Goal: Task Accomplishment & Management: Manage account settings

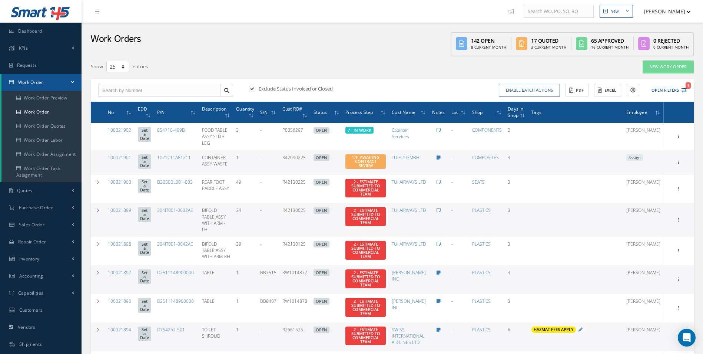
select select "25"
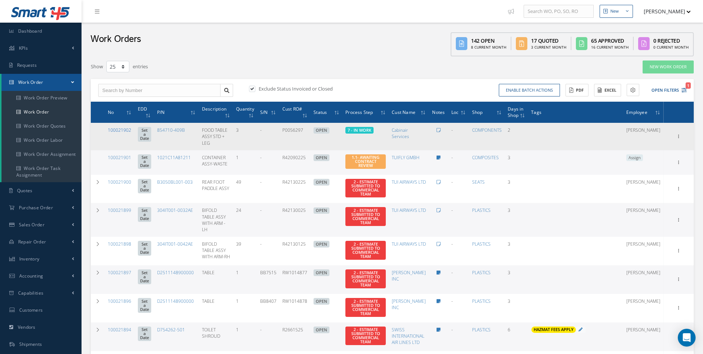
click at [122, 129] on link "100021902" at bounding box center [119, 130] width 23 height 6
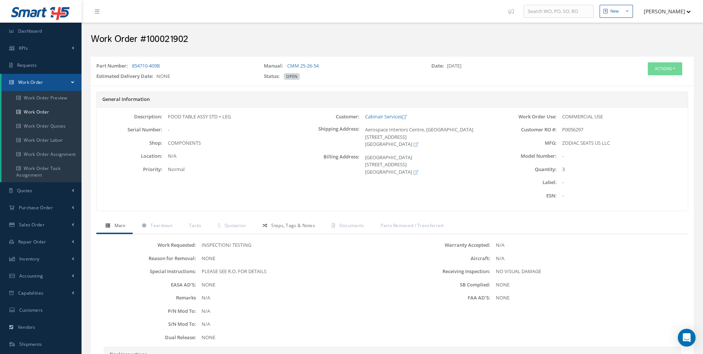
click at [299, 227] on span "Steps, Tags & Notes" at bounding box center [293, 225] width 44 height 6
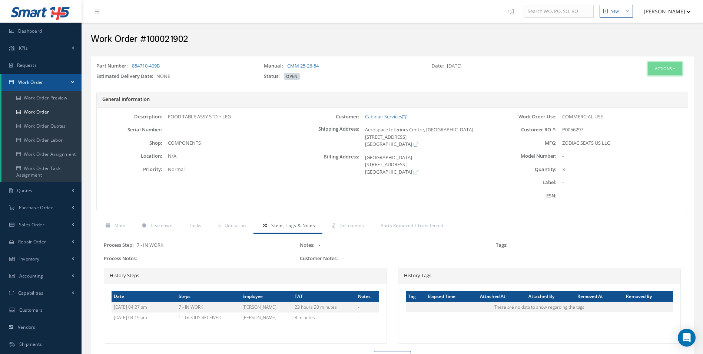
click at [663, 68] on button "Actions" at bounding box center [665, 68] width 34 height 13
click at [636, 82] on link "Edit" at bounding box center [653, 83] width 59 height 10
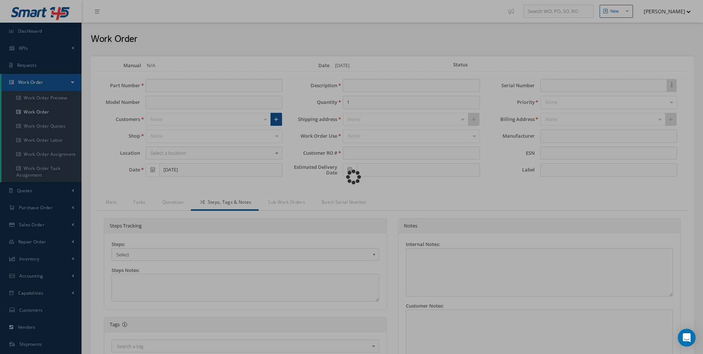
type input "854710-409B"
type input "09/06/2025"
type input "FOOD TABLE ASSY STD + LEG"
type input "3"
type input "P0056297"
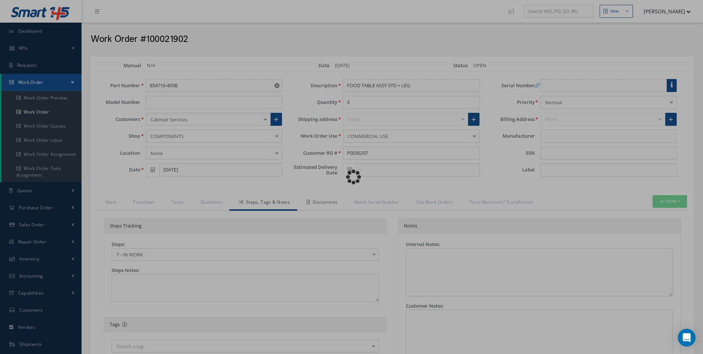
type input "ZODIAC SEATS US LLC"
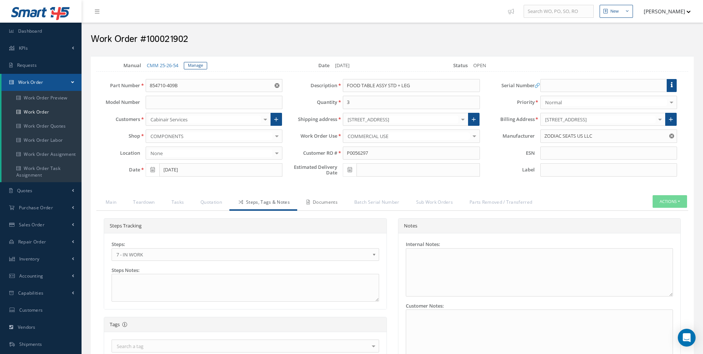
click at [337, 201] on link "Documents" at bounding box center [321, 203] width 48 height 16
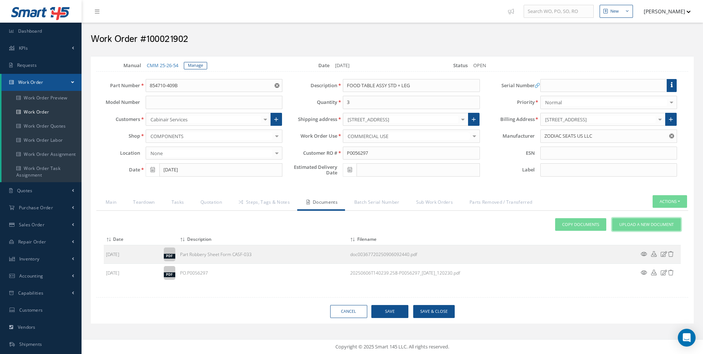
click at [638, 227] on link "Upload a New Document" at bounding box center [646, 224] width 69 height 13
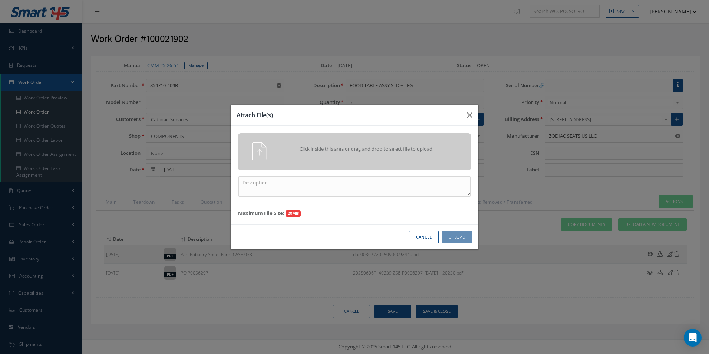
click at [305, 198] on div "Click inside this area or drag and drop to select file to upload. Maximum File …" at bounding box center [355, 175] width 248 height 99
click at [301, 195] on textarea at bounding box center [354, 186] width 232 height 20
drag, startPoint x: 302, startPoint y: 193, endPoint x: 260, endPoint y: 190, distance: 42.0
click at [260, 190] on textarea "finish" at bounding box center [354, 186] width 232 height 20
drag, startPoint x: 172, startPoint y: 173, endPoint x: 161, endPoint y: 173, distance: 10.8
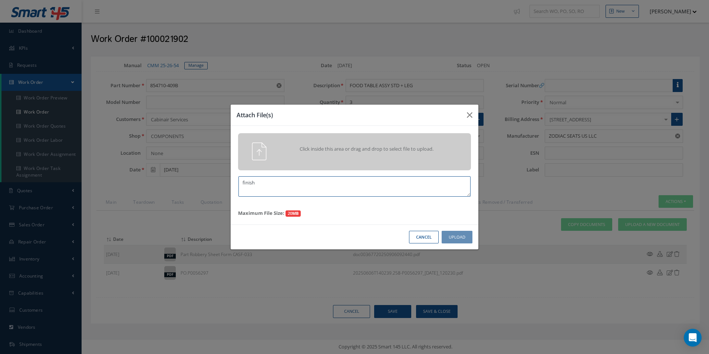
click at [161, 173] on div "Attach File(s) Click inside this area or drag and drop to select file to upload…" at bounding box center [354, 177] width 709 height 354
type textarea "FINISH"
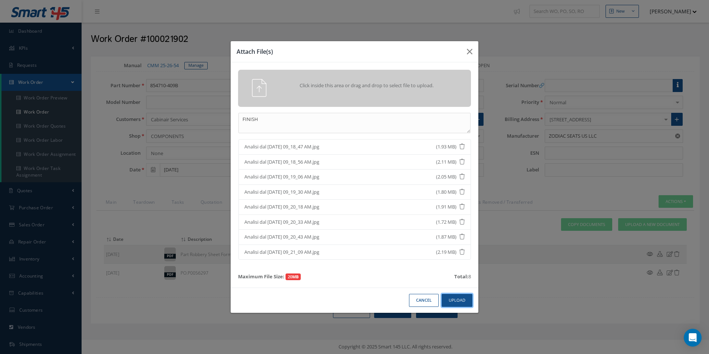
click at [470, 301] on button "Upload" at bounding box center [456, 300] width 31 height 13
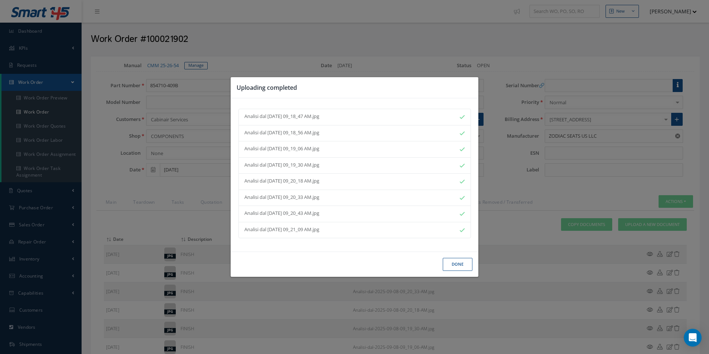
click at [456, 265] on button "Done" at bounding box center [457, 264] width 30 height 13
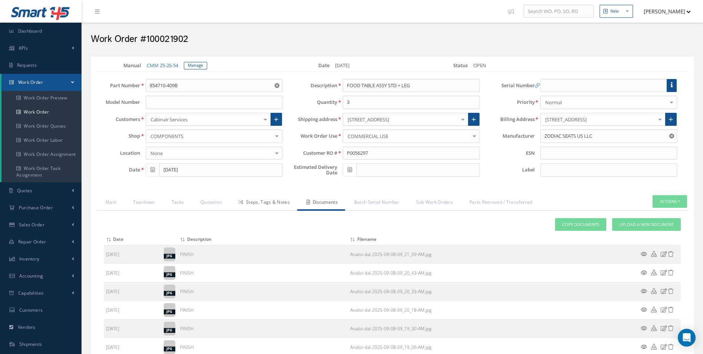
click at [283, 201] on link "Steps, Tags & Notes" at bounding box center [263, 203] width 68 height 16
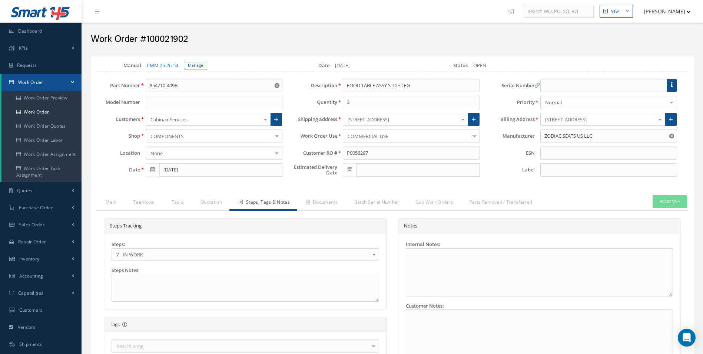
click at [139, 253] on span "7 - IN WORK" at bounding box center [242, 254] width 253 height 9
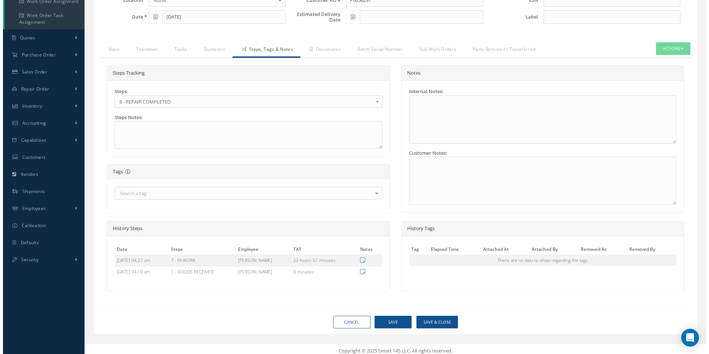
scroll to position [157, 0]
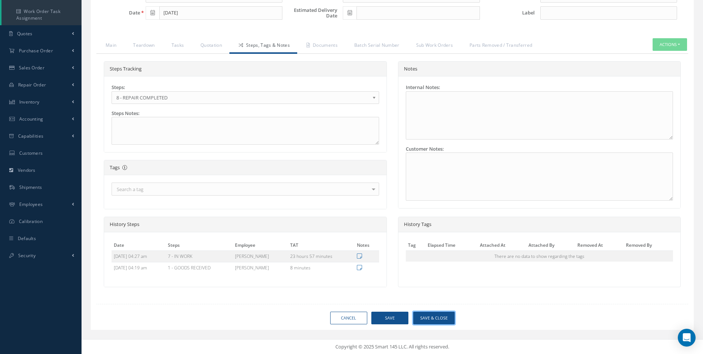
click at [437, 318] on button "Save & Close" at bounding box center [434, 317] width 42 height 13
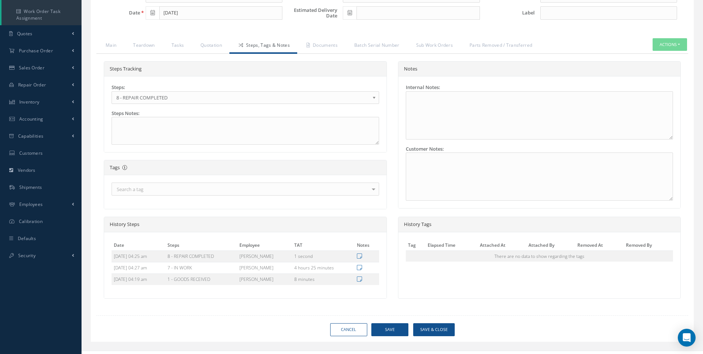
type input "ZODIAC SEATS US LLC"
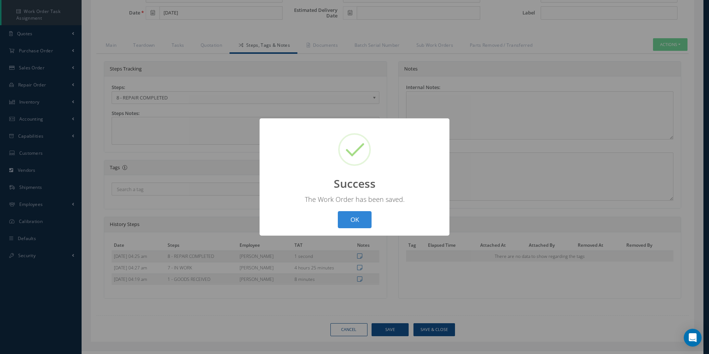
click at [332, 213] on div "? ! i Success × The Work Order has been saved. OK Cancel" at bounding box center [354, 176] width 190 height 117
click at [358, 218] on button "OK" at bounding box center [355, 219] width 34 height 17
select select "25"
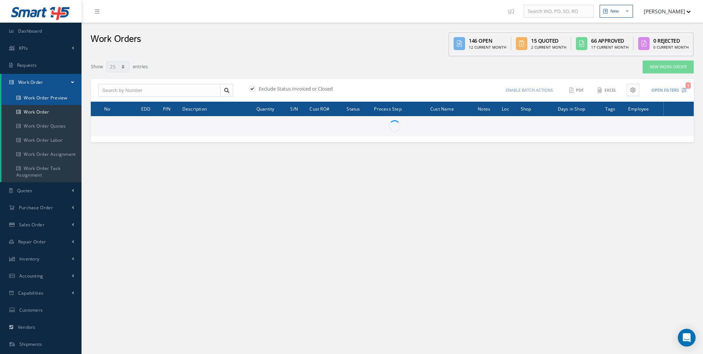
click at [58, 103] on link "Work Order Preview" at bounding box center [41, 98] width 80 height 14
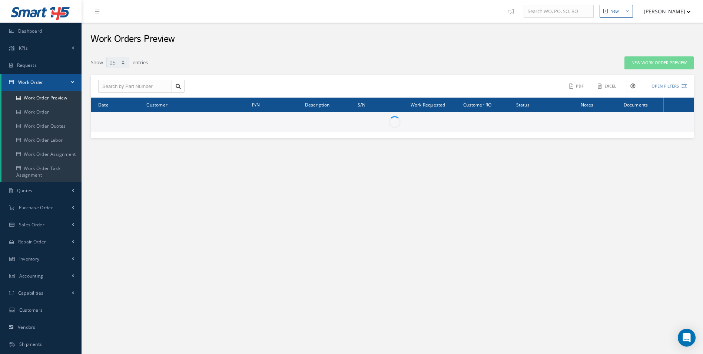
select select "25"
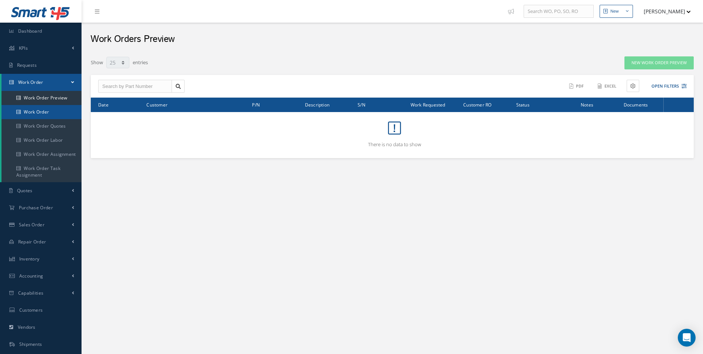
click at [52, 112] on link "Work Order" at bounding box center [41, 112] width 80 height 14
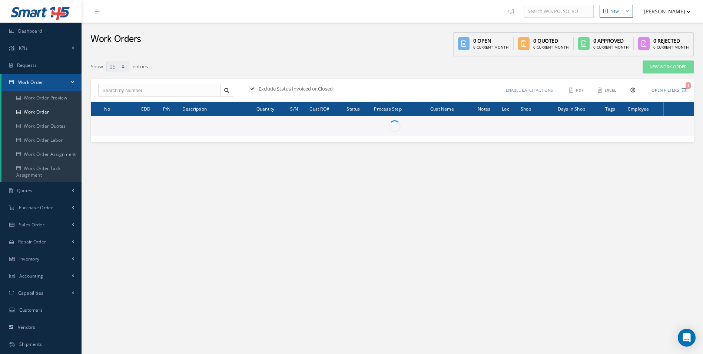
select select "25"
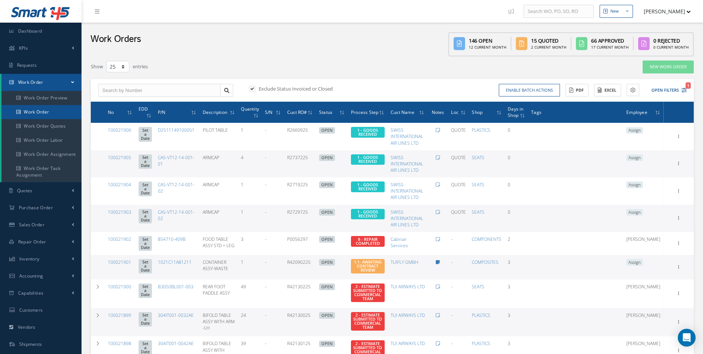
click at [35, 110] on link "Work Order" at bounding box center [41, 112] width 80 height 14
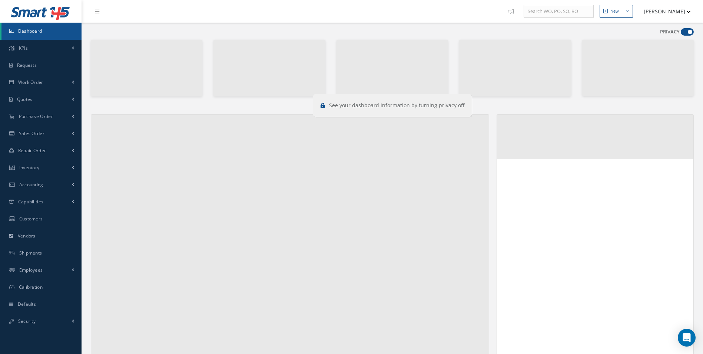
click at [682, 33] on span at bounding box center [687, 31] width 13 height 7
click at [681, 33] on input "checkbox" at bounding box center [681, 33] width 0 height 0
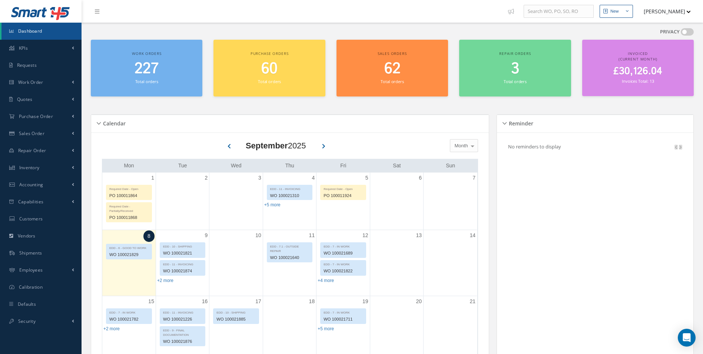
click at [689, 34] on span at bounding box center [687, 31] width 13 height 7
click at [681, 33] on input "checkbox" at bounding box center [681, 33] width 0 height 0
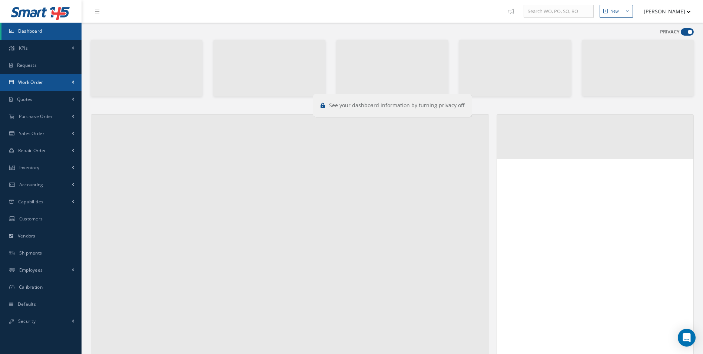
click at [29, 78] on link "Work Order" at bounding box center [41, 82] width 82 height 17
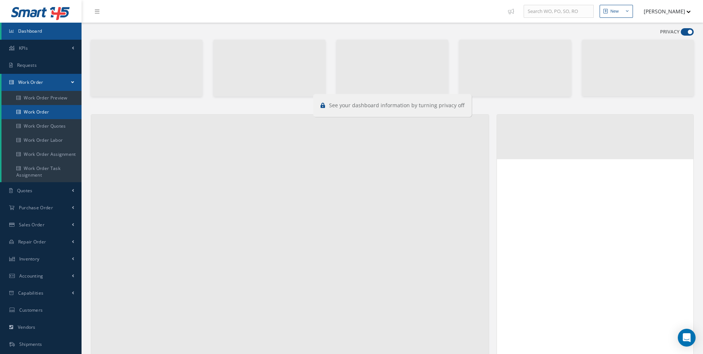
click at [42, 111] on link "Work Order" at bounding box center [42, 112] width 82 height 14
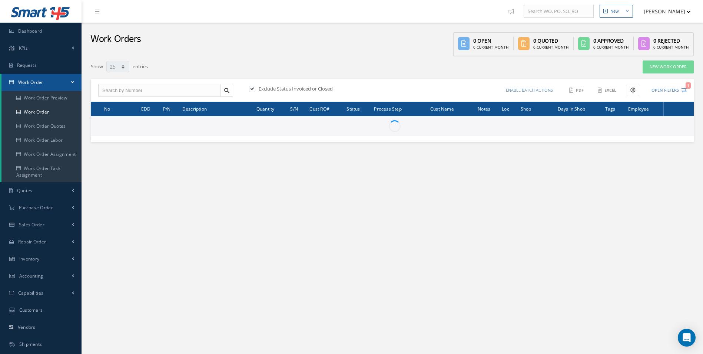
select select "25"
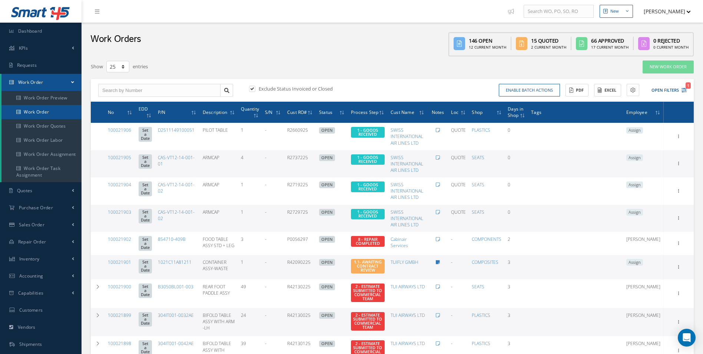
click at [27, 116] on link "Work Order" at bounding box center [41, 112] width 80 height 14
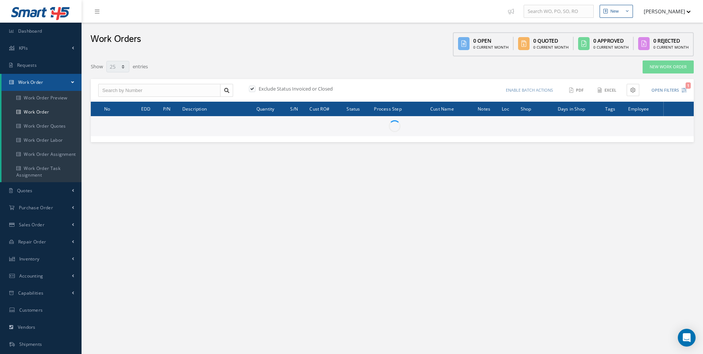
select select "25"
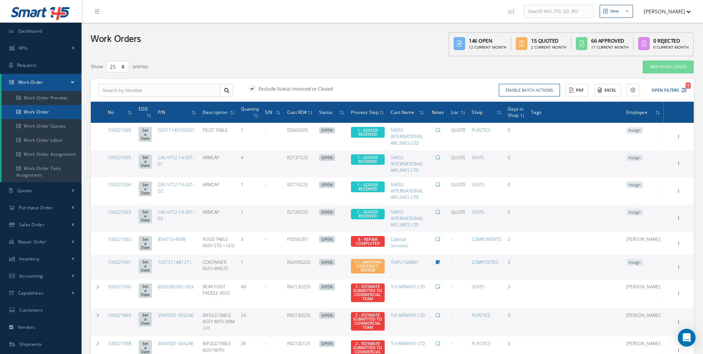
click at [36, 109] on link "Work Order" at bounding box center [41, 112] width 80 height 14
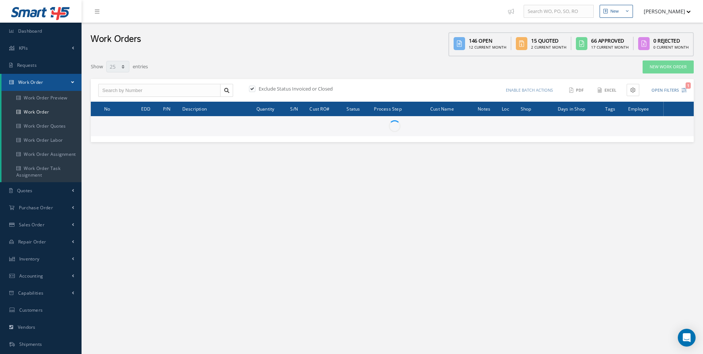
select select "25"
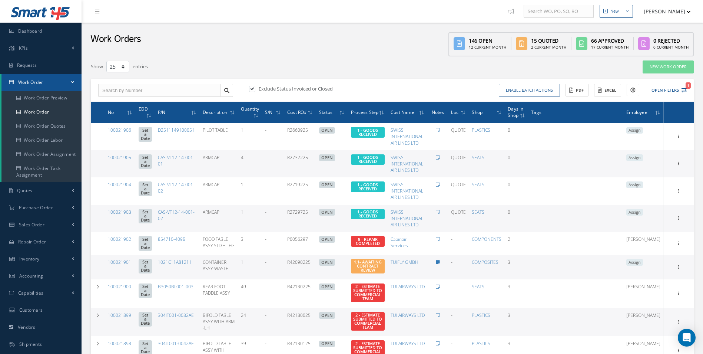
click at [684, 90] on icon "1" at bounding box center [684, 89] width 5 height 5
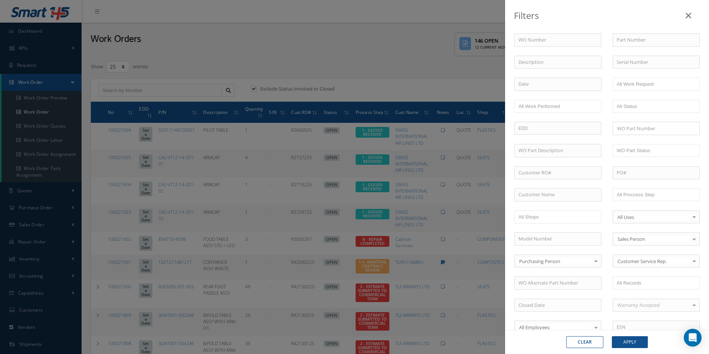
click at [213, 72] on div "Filters WO Number Part Number Description Serial Number - BER CERTIFICATION FIL…" at bounding box center [354, 177] width 709 height 354
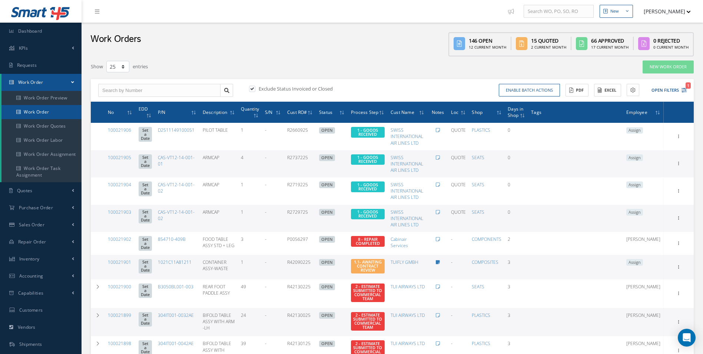
click at [31, 111] on link "Work Order" at bounding box center [41, 112] width 80 height 14
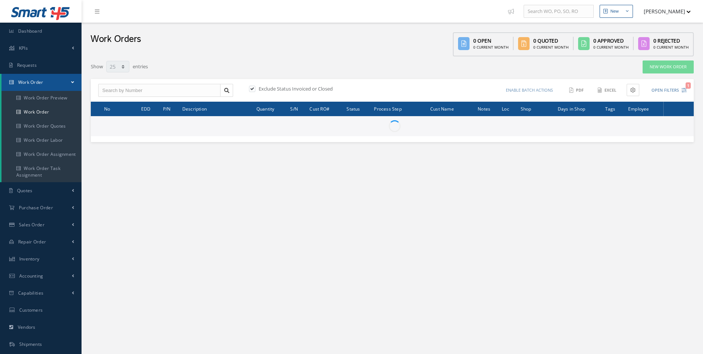
select select "25"
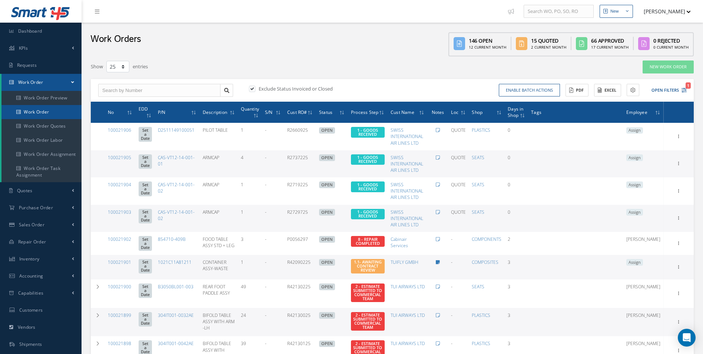
click at [44, 115] on link "Work Order" at bounding box center [41, 112] width 80 height 14
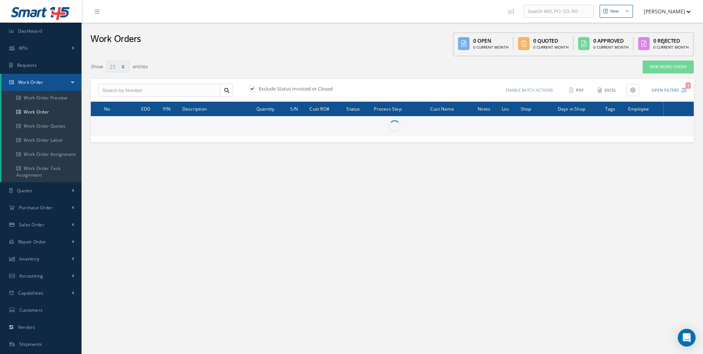
select select "25"
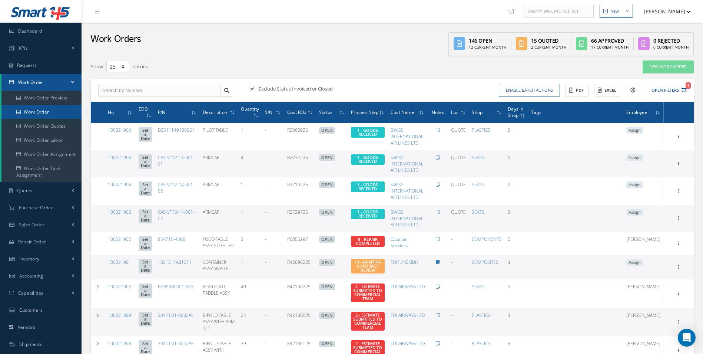
click at [41, 117] on link "Work Order" at bounding box center [41, 112] width 80 height 14
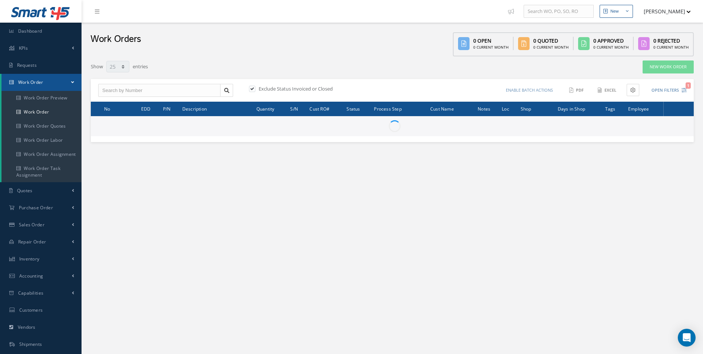
select select "25"
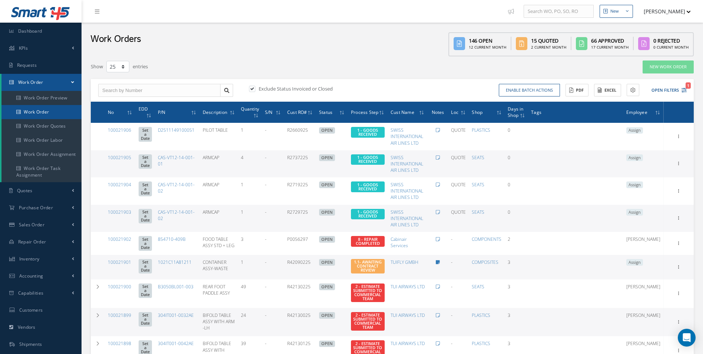
click at [37, 113] on link "Work Order" at bounding box center [41, 112] width 80 height 14
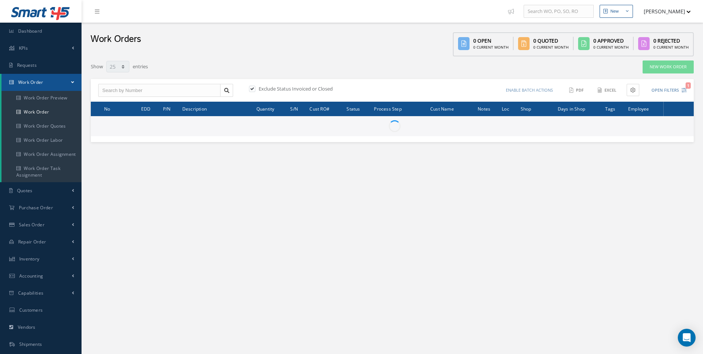
select select "25"
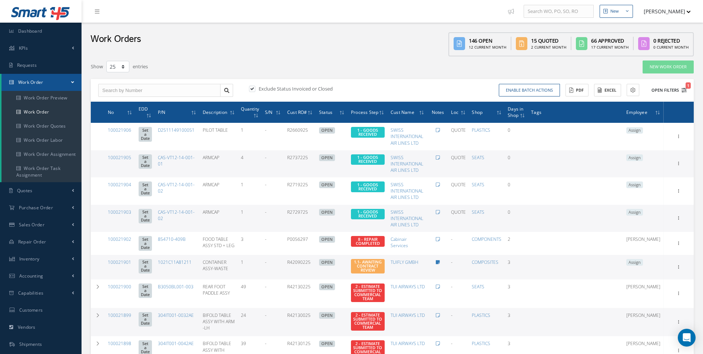
click at [683, 90] on icon "1" at bounding box center [684, 89] width 5 height 5
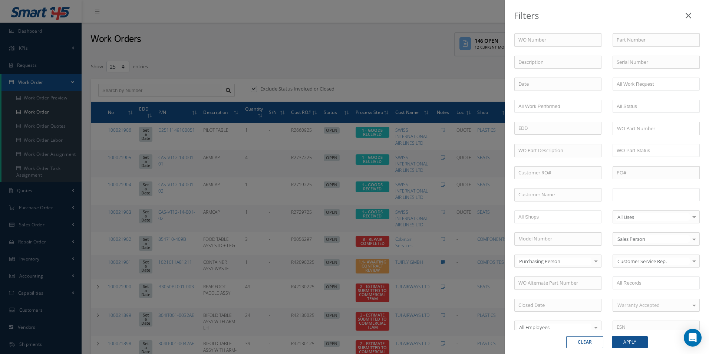
click at [647, 188] on ul at bounding box center [655, 194] width 87 height 13
click at [628, 339] on button "Apply" at bounding box center [629, 342] width 36 height 12
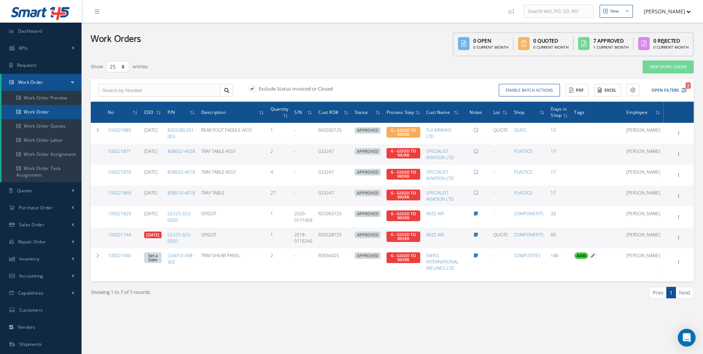
click at [30, 111] on link "Work Order" at bounding box center [41, 112] width 80 height 14
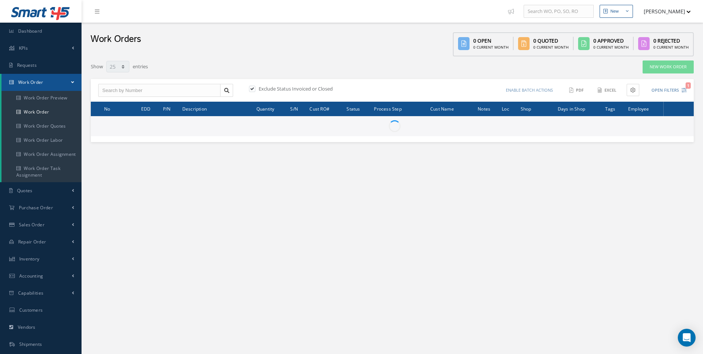
select select "25"
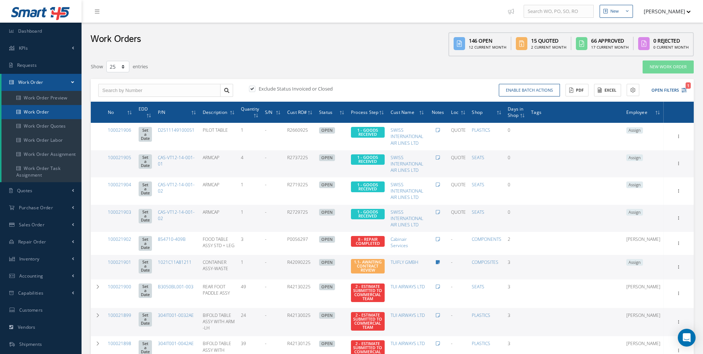
click at [39, 113] on link "Work Order" at bounding box center [41, 112] width 80 height 14
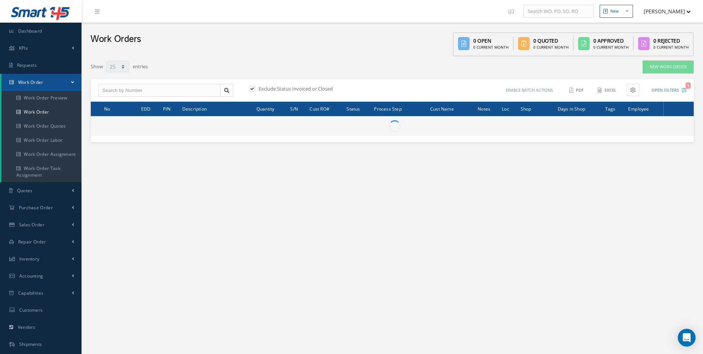
select select "25"
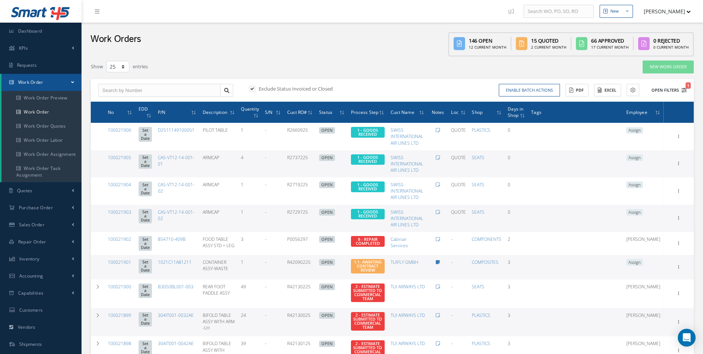
click at [686, 87] on span "1" at bounding box center [688, 85] width 5 height 6
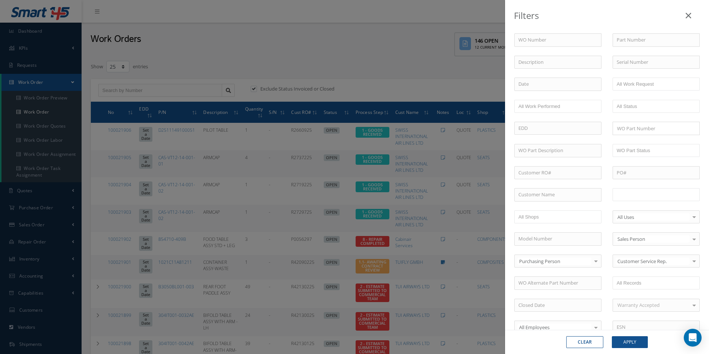
click at [665, 192] on ul at bounding box center [655, 194] width 87 height 13
click at [645, 191] on li "7 - IN WORK" at bounding box center [634, 194] width 37 height 8
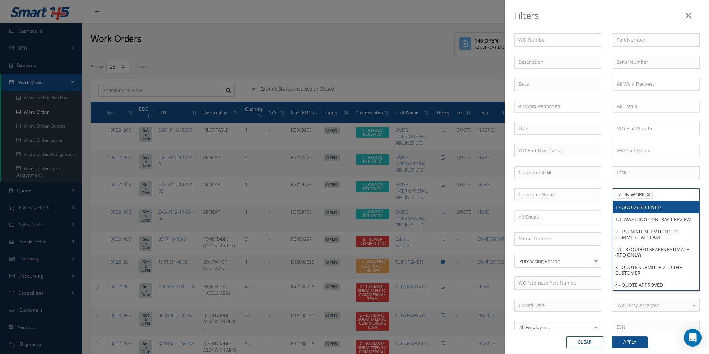
click at [649, 195] on li "7 - IN WORK" at bounding box center [634, 194] width 37 height 8
click at [646, 195] on link at bounding box center [648, 194] width 4 height 4
click at [646, 195] on ul at bounding box center [655, 194] width 87 height 13
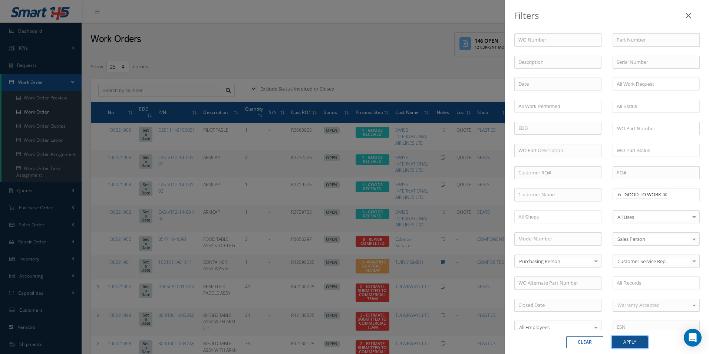
click at [633, 342] on button "Apply" at bounding box center [629, 342] width 36 height 12
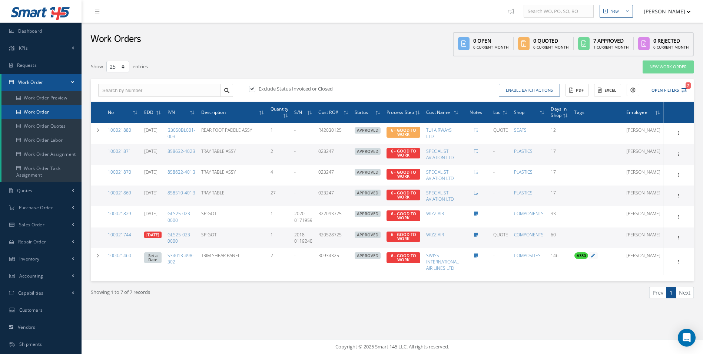
click at [46, 110] on link "Work Order" at bounding box center [41, 112] width 80 height 14
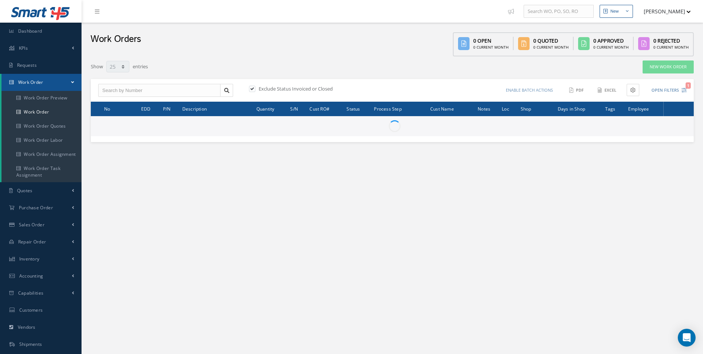
select select "25"
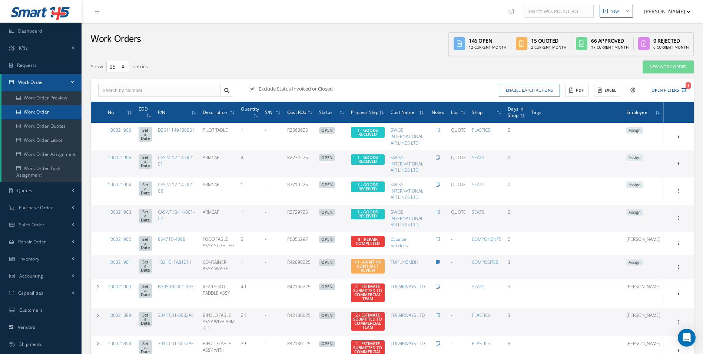
click at [25, 109] on link "Work Order" at bounding box center [41, 112] width 80 height 14
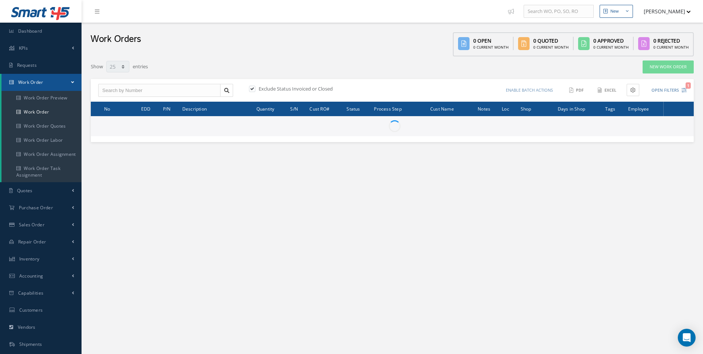
select select "25"
type input "All Work Request"
type input "All Work Performed"
type input "All Status"
type input "WO Part Status"
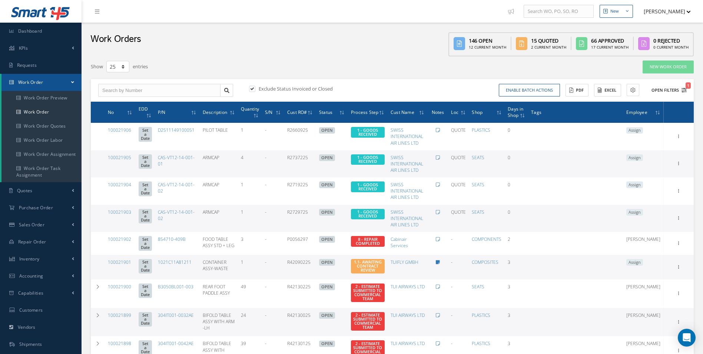
click at [685, 93] on button "Open Filters 1" at bounding box center [666, 90] width 42 height 12
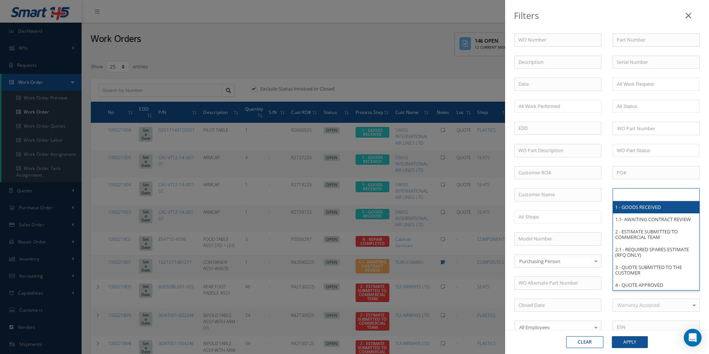
click at [636, 189] on ul at bounding box center [655, 194] width 87 height 13
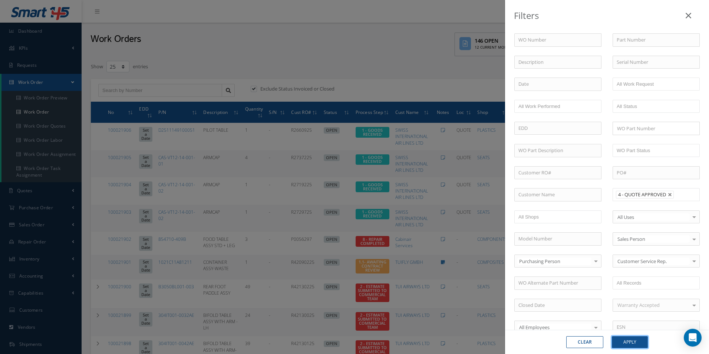
click at [632, 337] on button "Apply" at bounding box center [629, 342] width 36 height 12
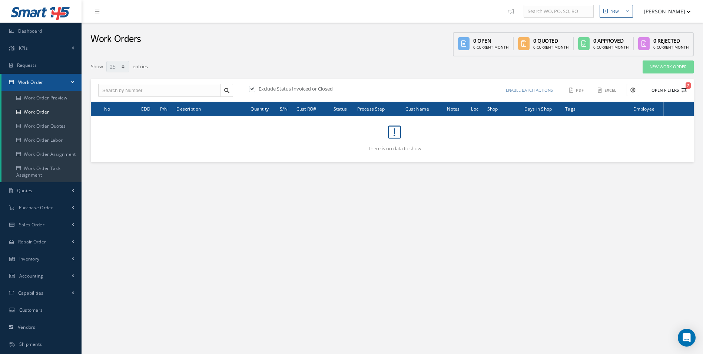
click at [686, 92] on icon "2" at bounding box center [684, 89] width 5 height 5
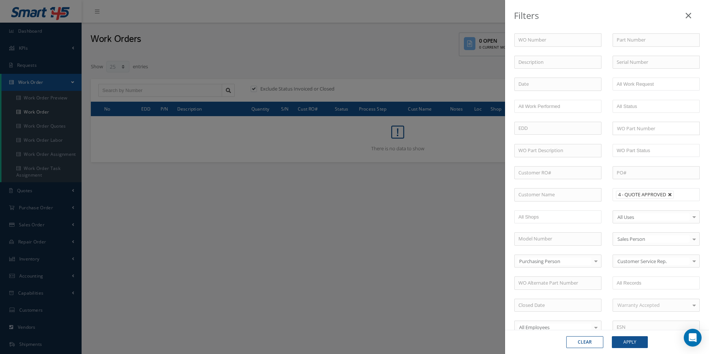
click at [668, 196] on link at bounding box center [669, 194] width 4 height 4
type input "All Proccess Step"
click at [33, 112] on div "Filters WO Number Part Number Description Serial Number - BER CERTIFICATION FIL…" at bounding box center [354, 177] width 709 height 354
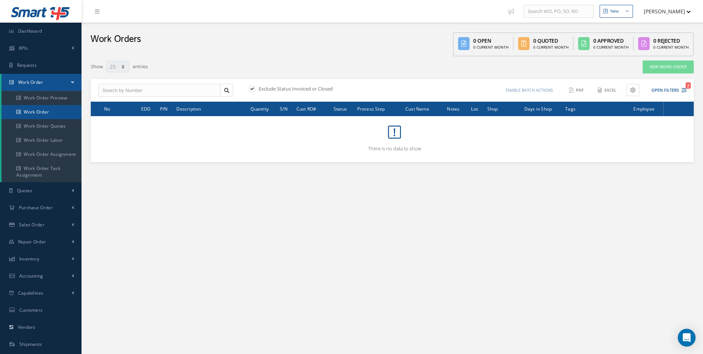
click at [34, 112] on link "Work Order" at bounding box center [41, 112] width 80 height 14
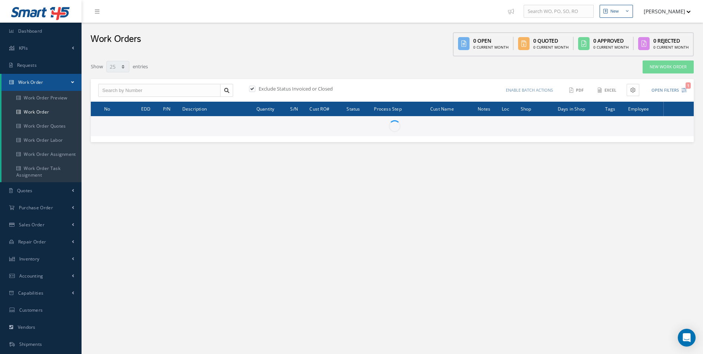
select select "25"
type input "All Work Request"
type input "All Work Performed"
type input "All Status"
type input "WO Part Status"
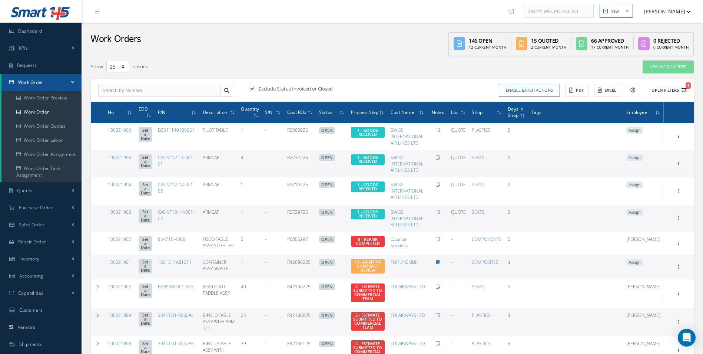
click at [686, 90] on icon "1" at bounding box center [684, 89] width 5 height 5
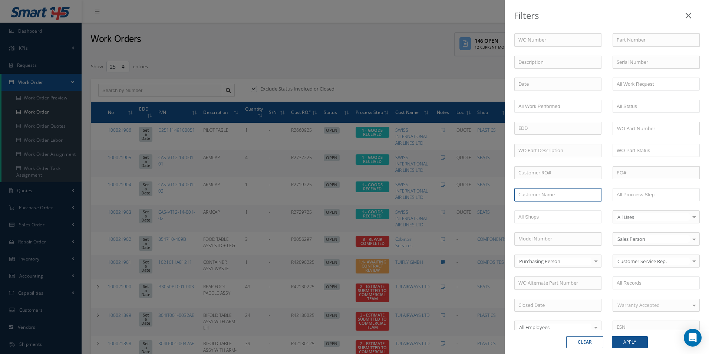
click at [540, 196] on input "text" at bounding box center [557, 194] width 87 height 13
click at [535, 212] on span "SWISS INTERNATIONAL AIR LINES LTD" at bounding box center [548, 211] width 60 height 14
type input "SWISS INTERNATIONAL AIR LINES LTD"
click at [639, 345] on button "Apply" at bounding box center [629, 342] width 36 height 12
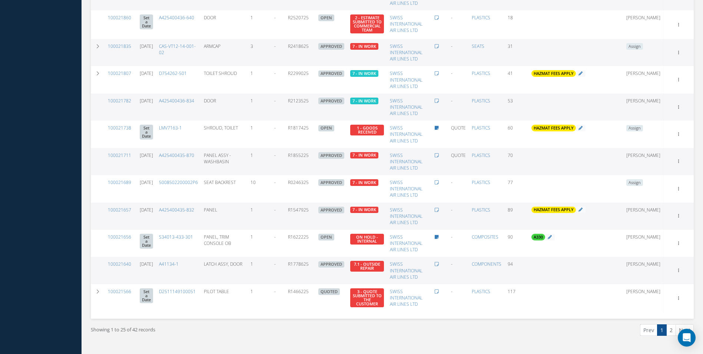
scroll to position [519, 0]
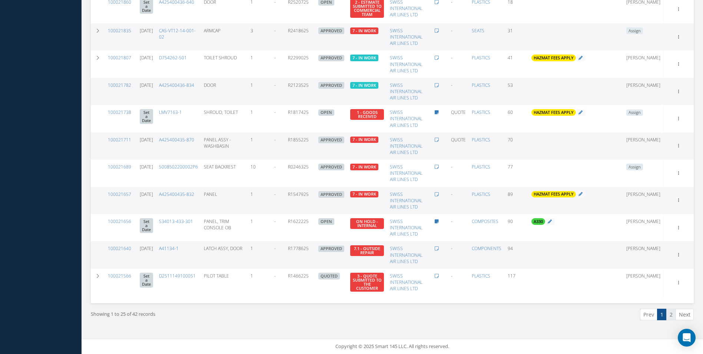
drag, startPoint x: 671, startPoint y: 314, endPoint x: 627, endPoint y: 294, distance: 48.9
click at [671, 314] on link "2" at bounding box center [671, 313] width 10 height 11
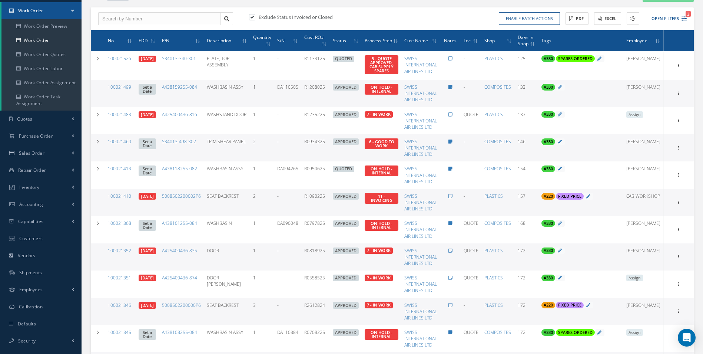
scroll to position [67, 0]
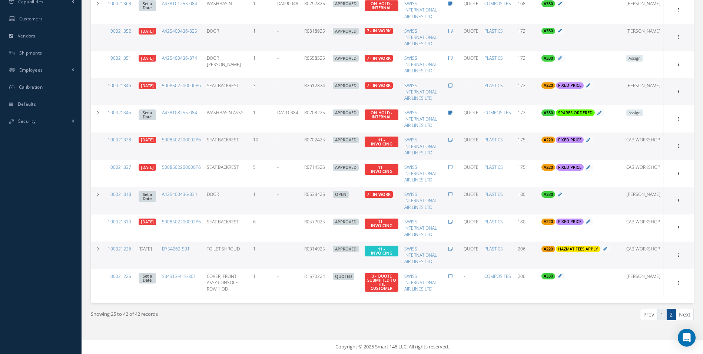
click at [664, 313] on link "1" at bounding box center [662, 313] width 10 height 11
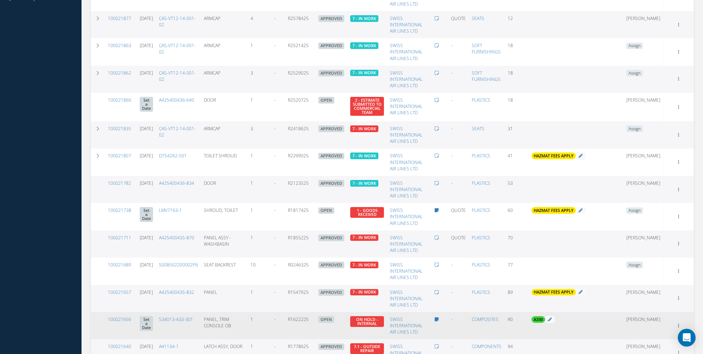
scroll to position [520, 0]
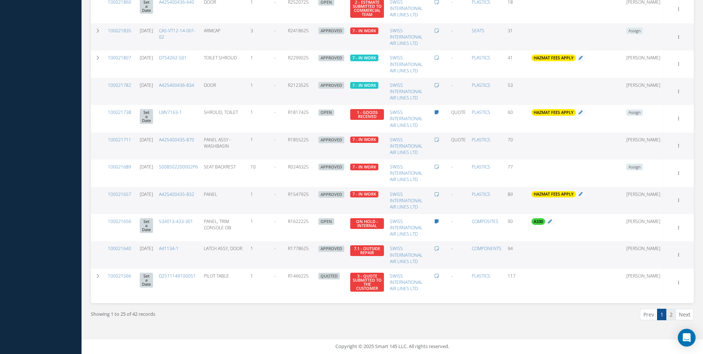
click at [668, 314] on link "2" at bounding box center [671, 313] width 10 height 11
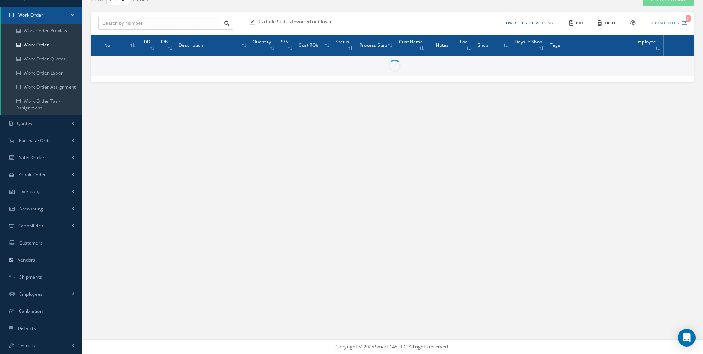
scroll to position [67, 0]
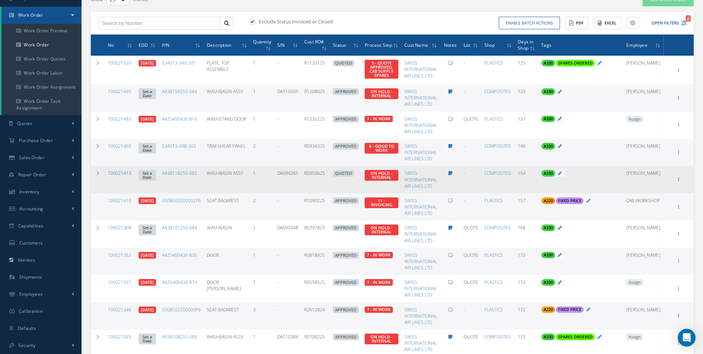
click at [125, 173] on link "100021413" at bounding box center [119, 173] width 23 height 6
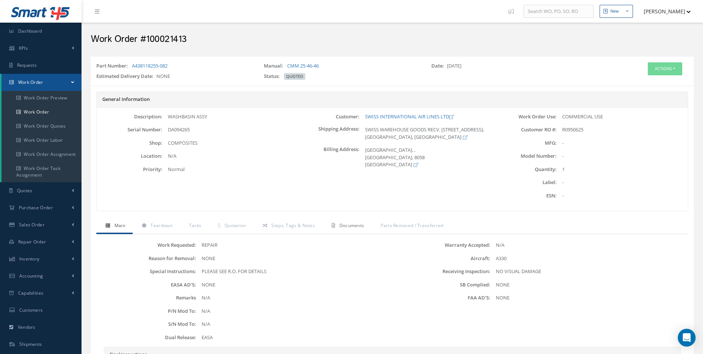
click at [362, 223] on span "Documents" at bounding box center [351, 225] width 25 height 6
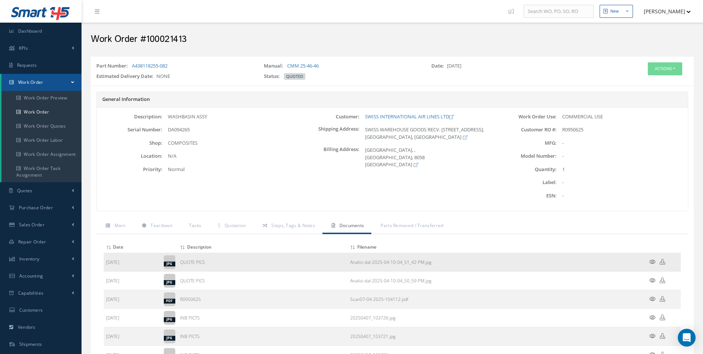
click at [653, 263] on icon at bounding box center [652, 262] width 6 height 6
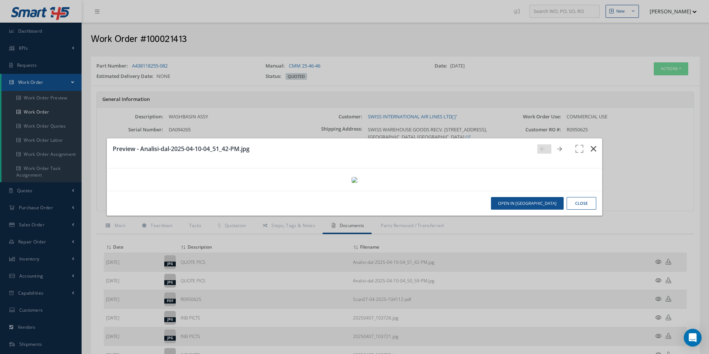
click at [590, 144] on icon "button" at bounding box center [593, 148] width 6 height 9
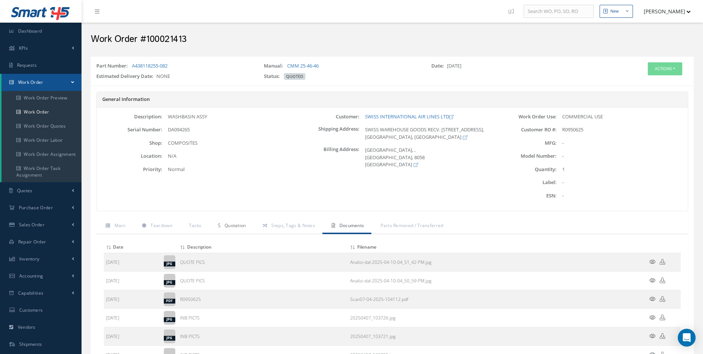
click at [238, 226] on span "Quotation" at bounding box center [235, 225] width 21 height 6
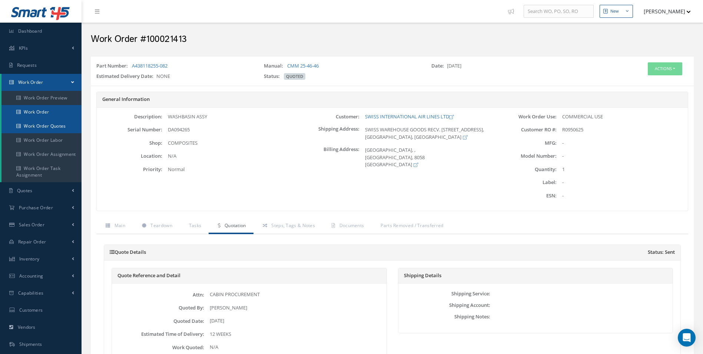
drag, startPoint x: 32, startPoint y: 119, endPoint x: 37, endPoint y: 115, distance: 7.0
click at [32, 119] on link "Work Order Quotes" at bounding box center [41, 126] width 80 height 14
click at [41, 110] on link "Work Order" at bounding box center [41, 112] width 80 height 14
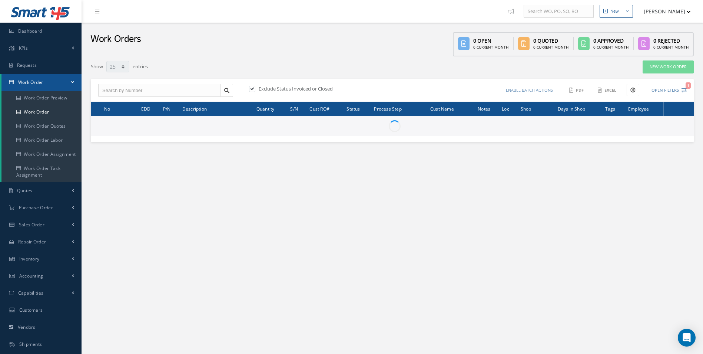
select select "25"
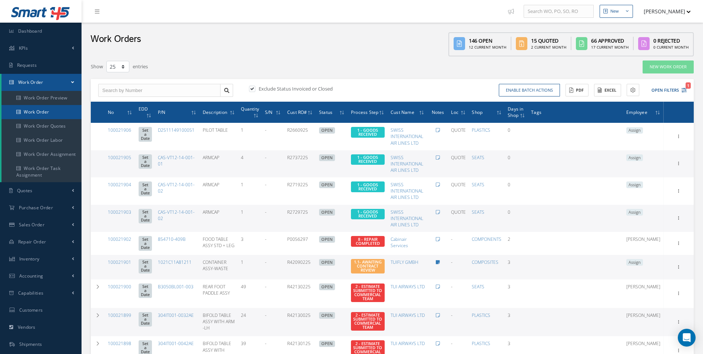
click at [49, 111] on link "Work Order" at bounding box center [41, 112] width 80 height 14
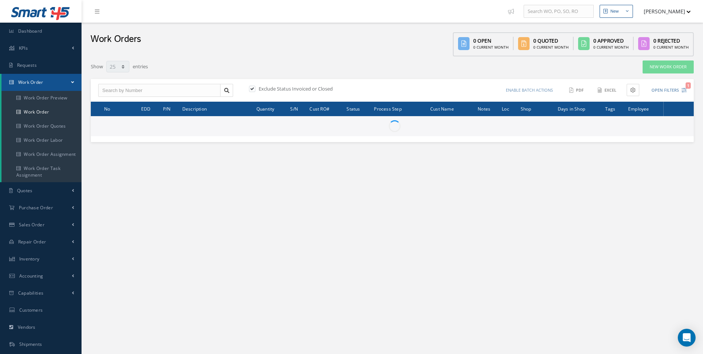
select select "25"
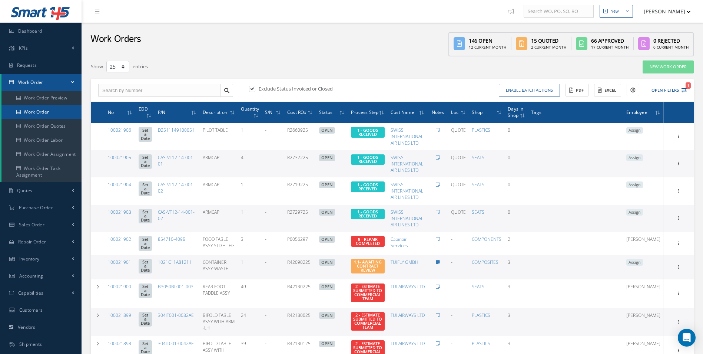
click at [59, 118] on link "Work Order" at bounding box center [41, 112] width 80 height 14
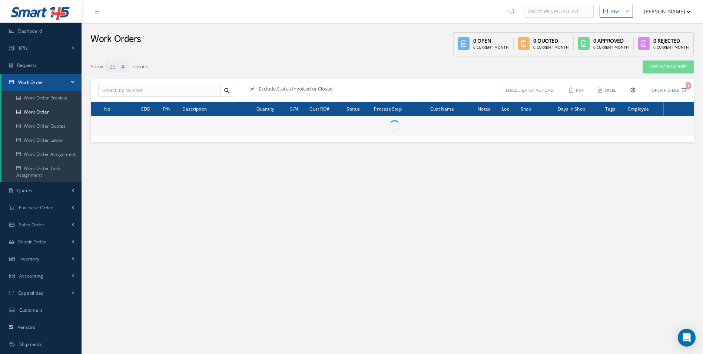
select select "25"
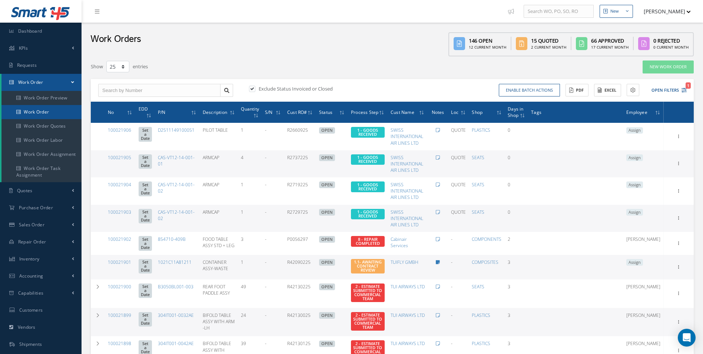
click at [26, 116] on link "Work Order" at bounding box center [41, 112] width 80 height 14
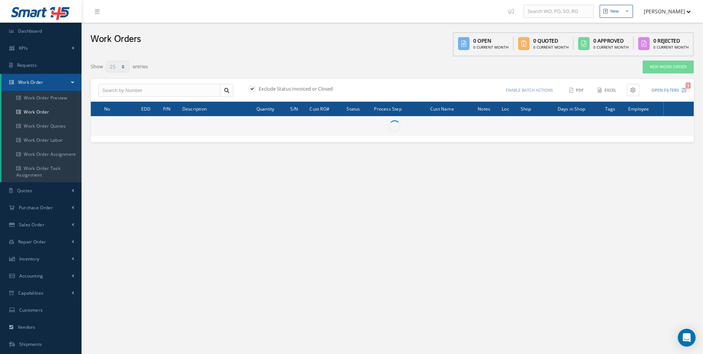
select select "25"
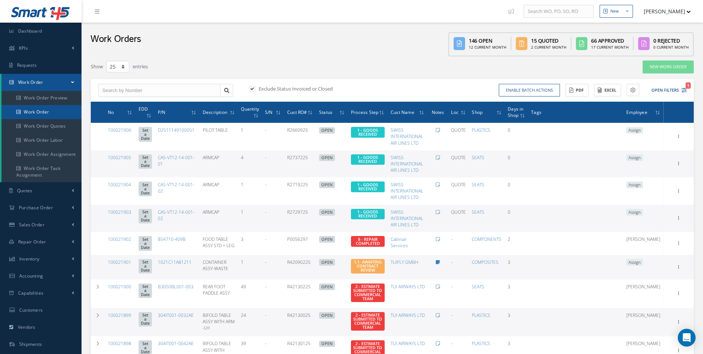
click at [63, 115] on link "Work Order" at bounding box center [41, 112] width 80 height 14
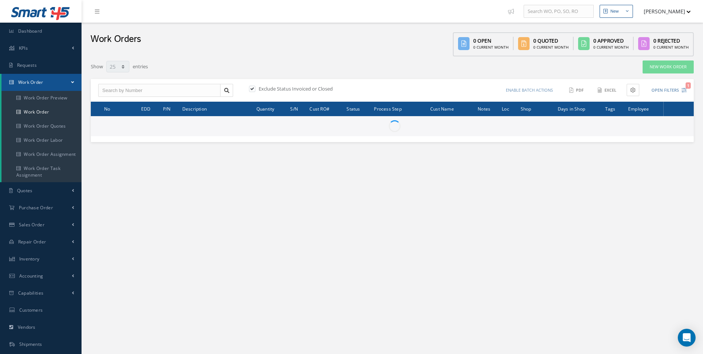
select select "25"
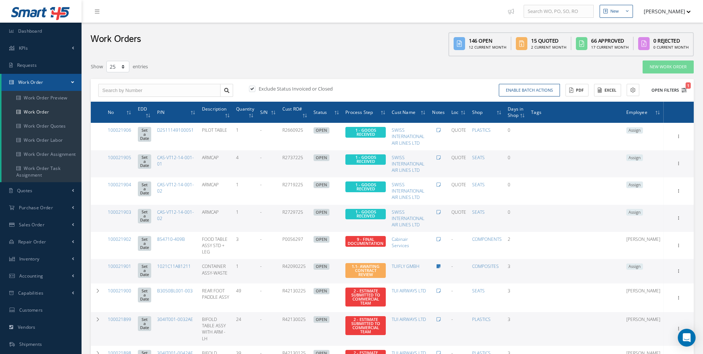
click at [684, 92] on icon "1" at bounding box center [684, 89] width 5 height 5
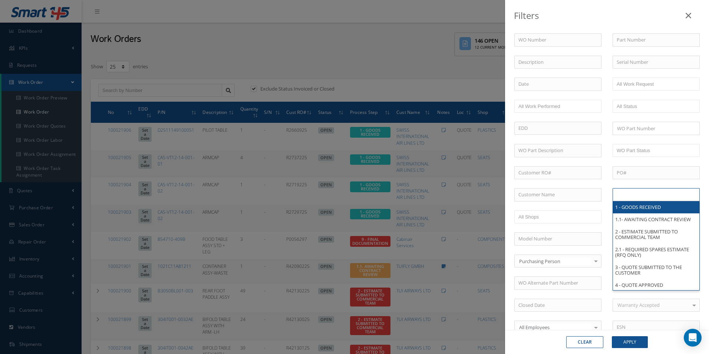
click at [636, 199] on input "text" at bounding box center [639, 194] width 47 height 9
drag, startPoint x: 379, startPoint y: 66, endPoint x: 404, endPoint y: 72, distance: 26.2
click at [379, 66] on div "Filters WO Number Part Number Description Serial Number - BER CERTIFICATION FIL…" at bounding box center [354, 177] width 709 height 354
type input "All Proccess Step"
